Goal: Information Seeking & Learning: Learn about a topic

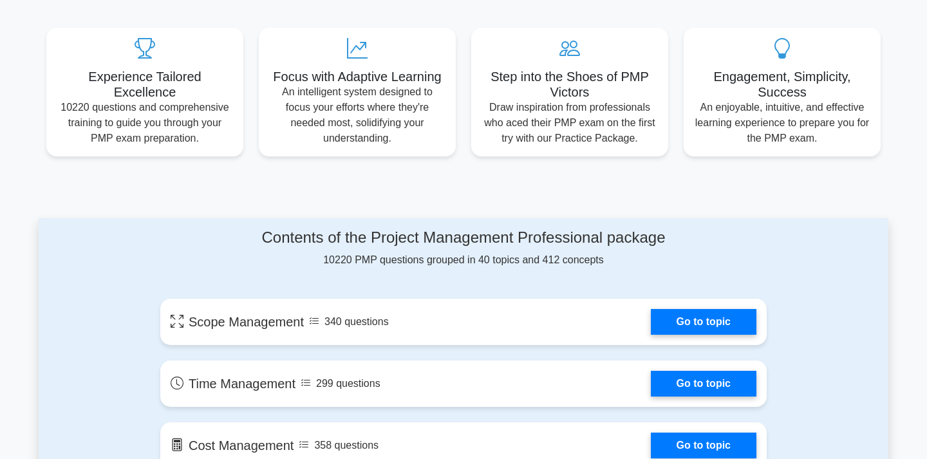
scroll to position [572, 0]
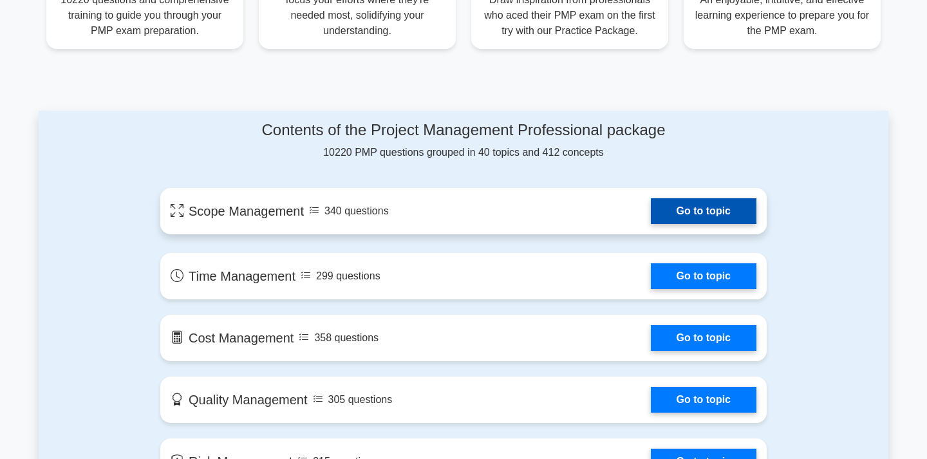
click at [689, 215] on link "Go to topic" at bounding box center [704, 211] width 106 height 26
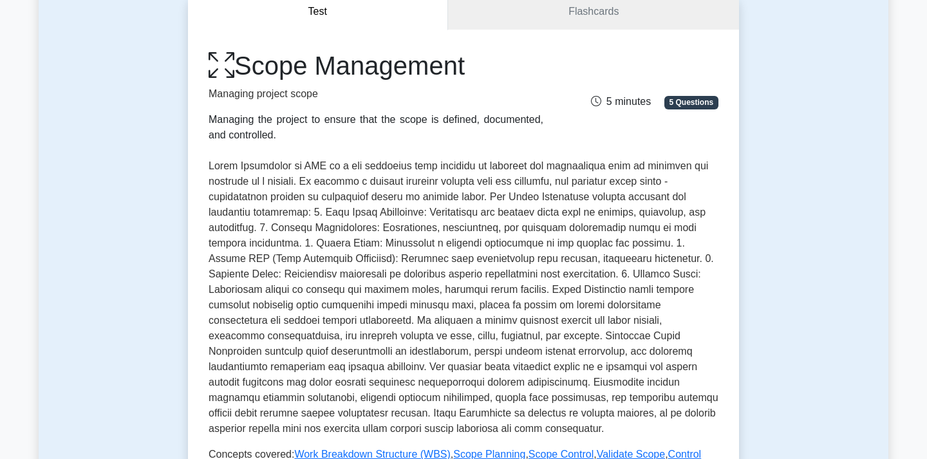
scroll to position [17, 0]
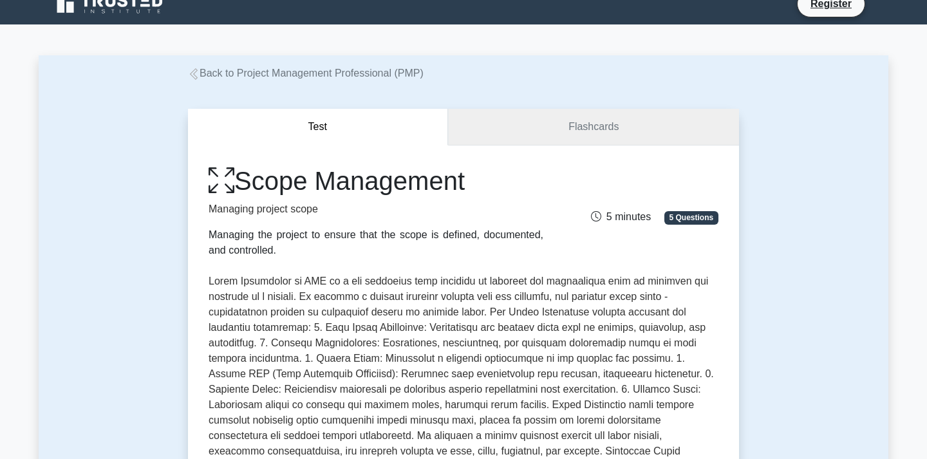
click at [567, 117] on link "Flashcards" at bounding box center [593, 127] width 291 height 37
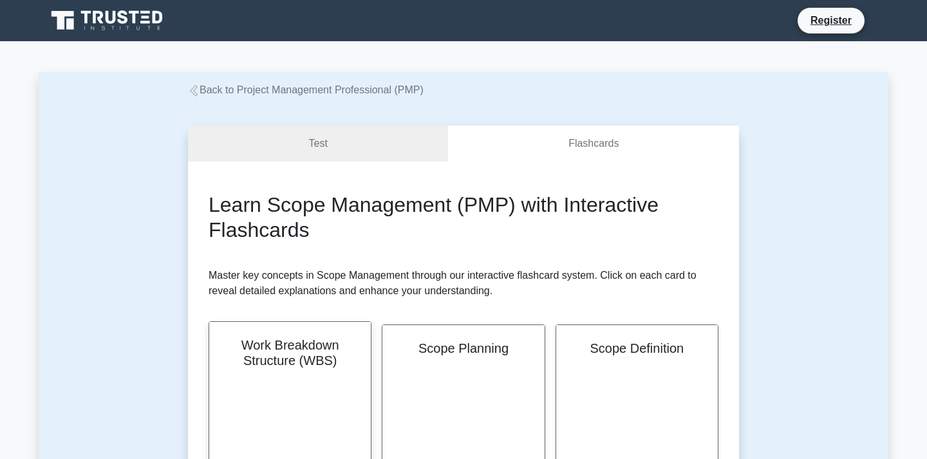
click at [306, 366] on h2 "Work Breakdown Structure (WBS)" at bounding box center [290, 352] width 131 height 31
click at [349, 152] on link "Test" at bounding box center [318, 144] width 260 height 37
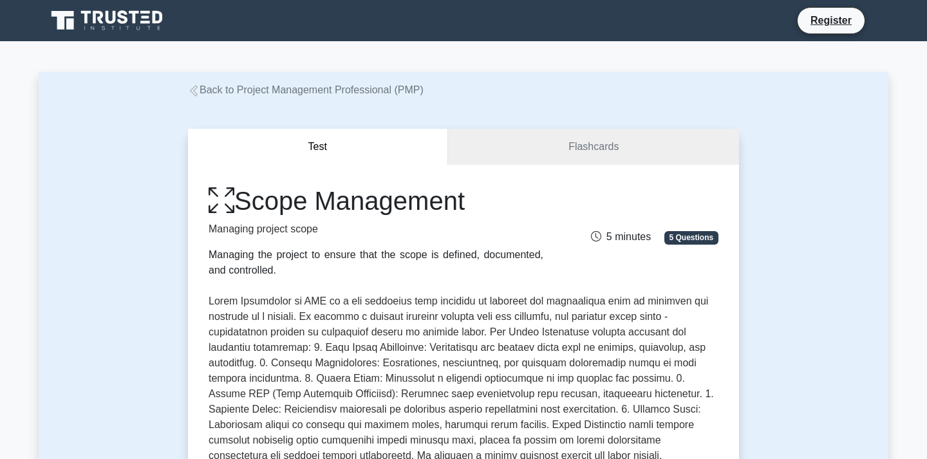
click at [349, 152] on button "Test" at bounding box center [318, 147] width 260 height 37
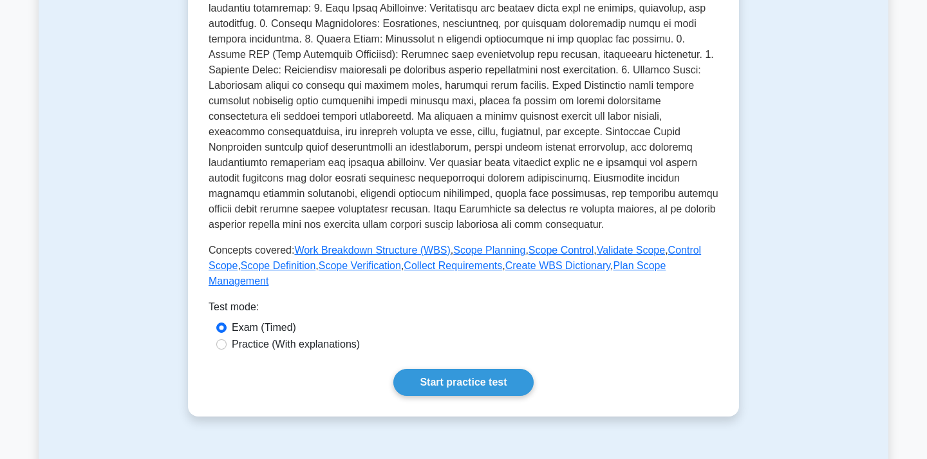
scroll to position [548, 0]
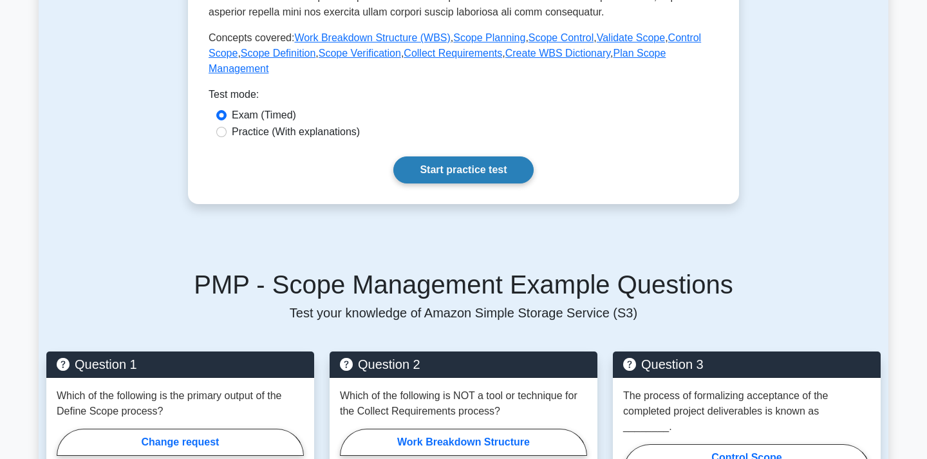
click at [450, 163] on link "Start practice test" at bounding box center [463, 169] width 140 height 27
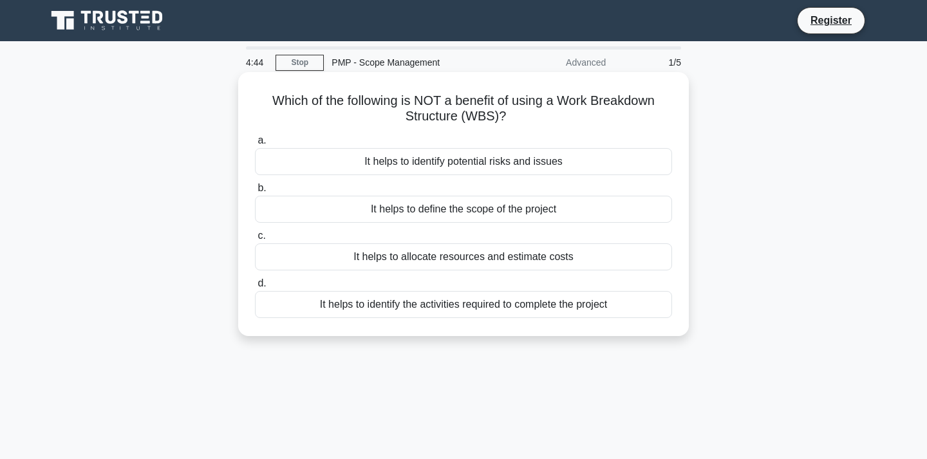
click at [416, 208] on div "It helps to define the scope of the project" at bounding box center [463, 209] width 417 height 27
click at [255, 192] on input "b. It helps to define the scope of the project" at bounding box center [255, 188] width 0 height 8
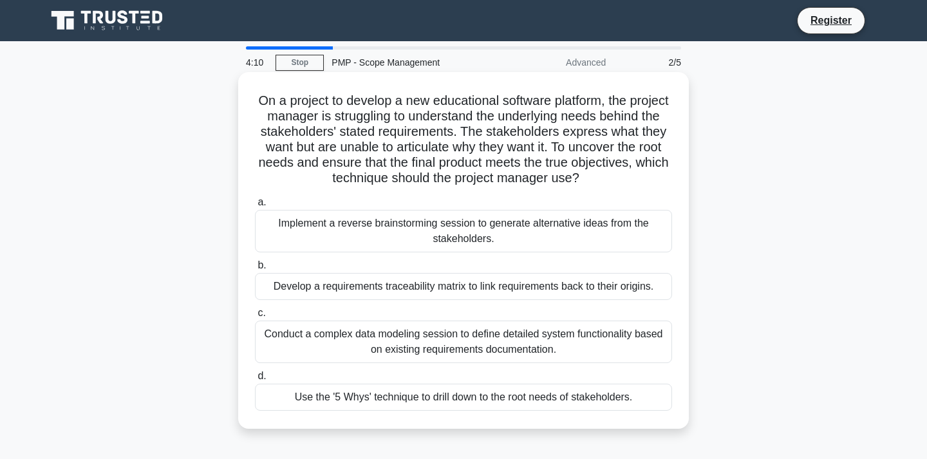
click at [463, 397] on div "Use the '5 Whys' technique to drill down to the root needs of stakeholders." at bounding box center [463, 397] width 417 height 27
click at [255, 380] on input "d. Use the '5 Whys' technique to drill down to the root needs of stakeholders." at bounding box center [255, 376] width 0 height 8
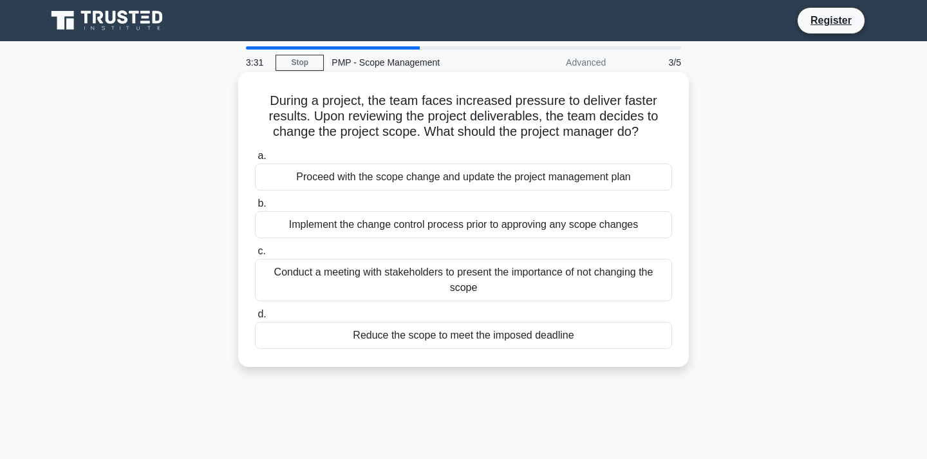
click at [481, 281] on div "Conduct a meeting with stakeholders to present the importance of not changing t…" at bounding box center [463, 280] width 417 height 42
click at [255, 256] on input "c. Conduct a meeting with stakeholders to present the importance of not changin…" at bounding box center [255, 251] width 0 height 8
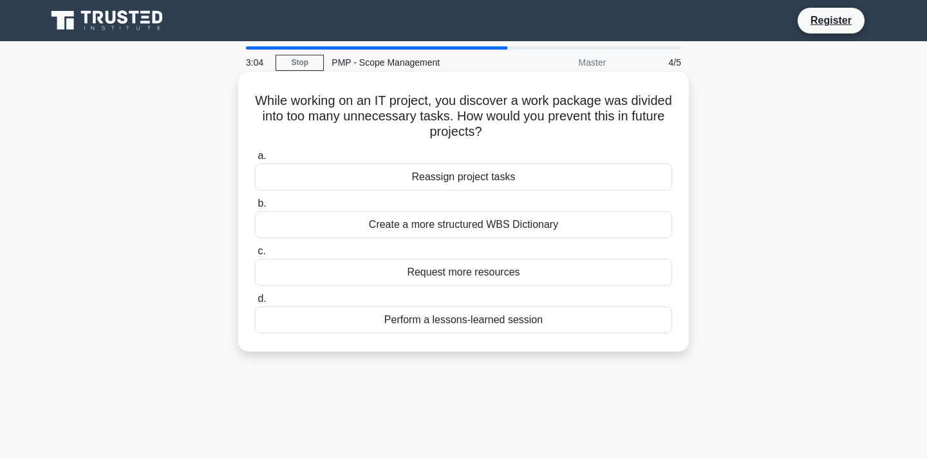
click at [473, 325] on div "Perform a lessons-learned session" at bounding box center [463, 319] width 417 height 27
click at [255, 303] on input "d. Perform a lessons-learned session" at bounding box center [255, 299] width 0 height 8
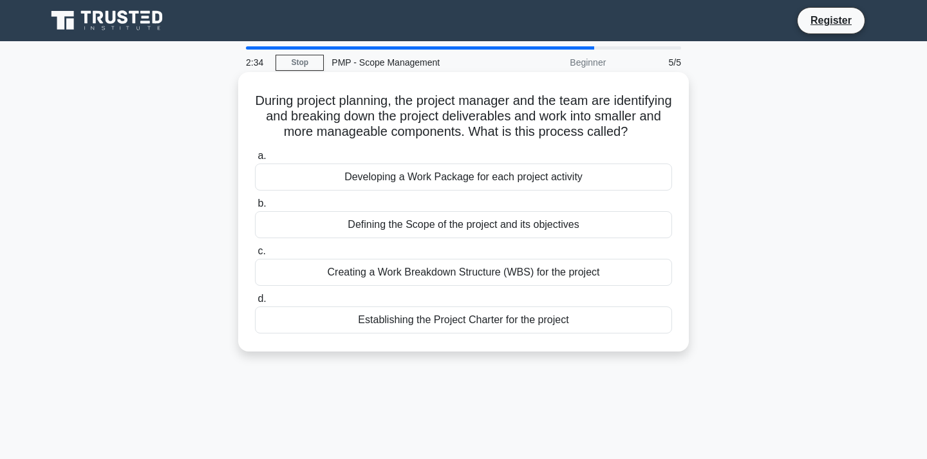
click at [460, 285] on div "Creating a Work Breakdown Structure (WBS) for the project" at bounding box center [463, 272] width 417 height 27
click at [255, 256] on input "c. Creating a Work Breakdown Structure (WBS) for the project" at bounding box center [255, 251] width 0 height 8
